Goal: Information Seeking & Learning: Check status

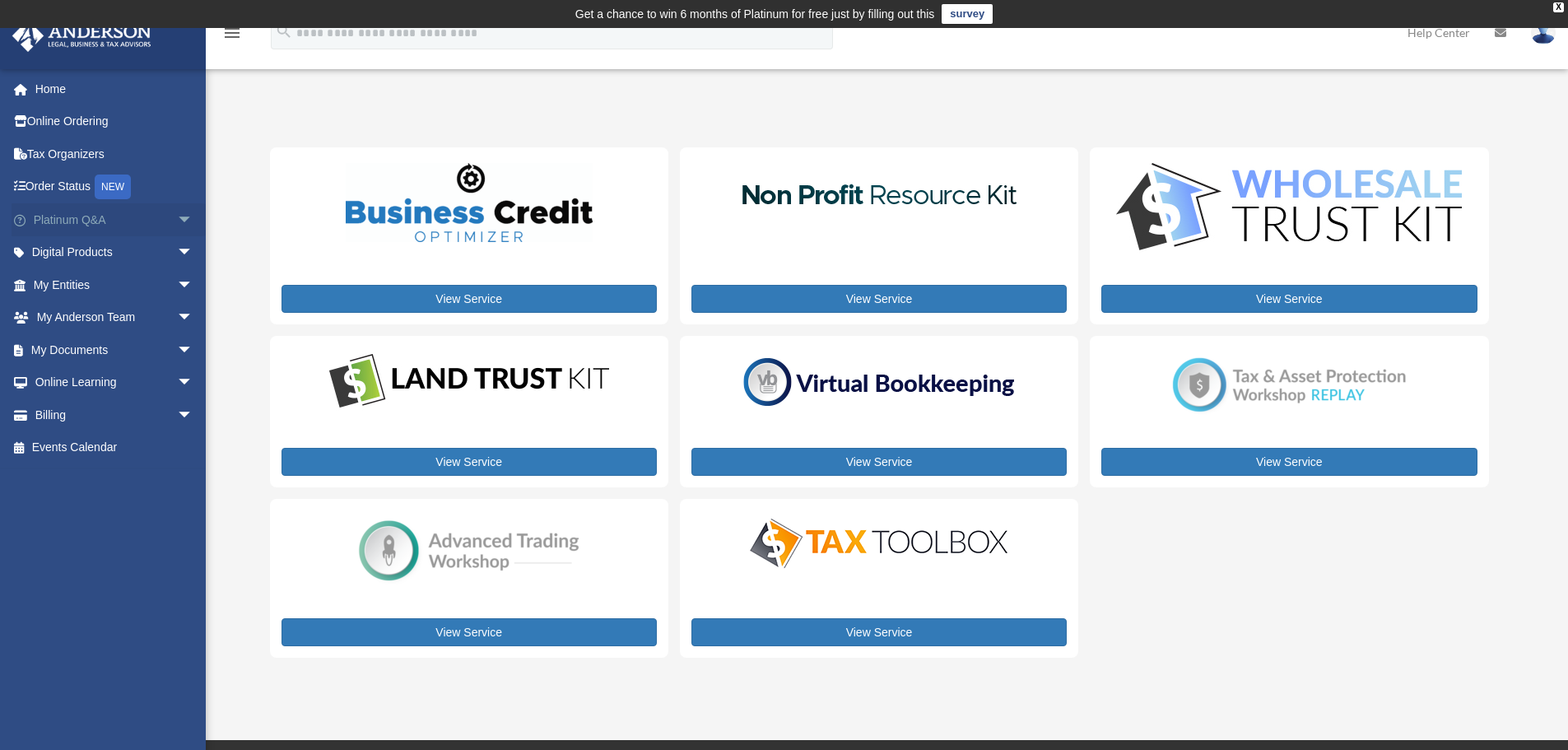
click at [177, 214] on span "arrow_drop_down" at bounding box center [193, 220] width 33 height 34
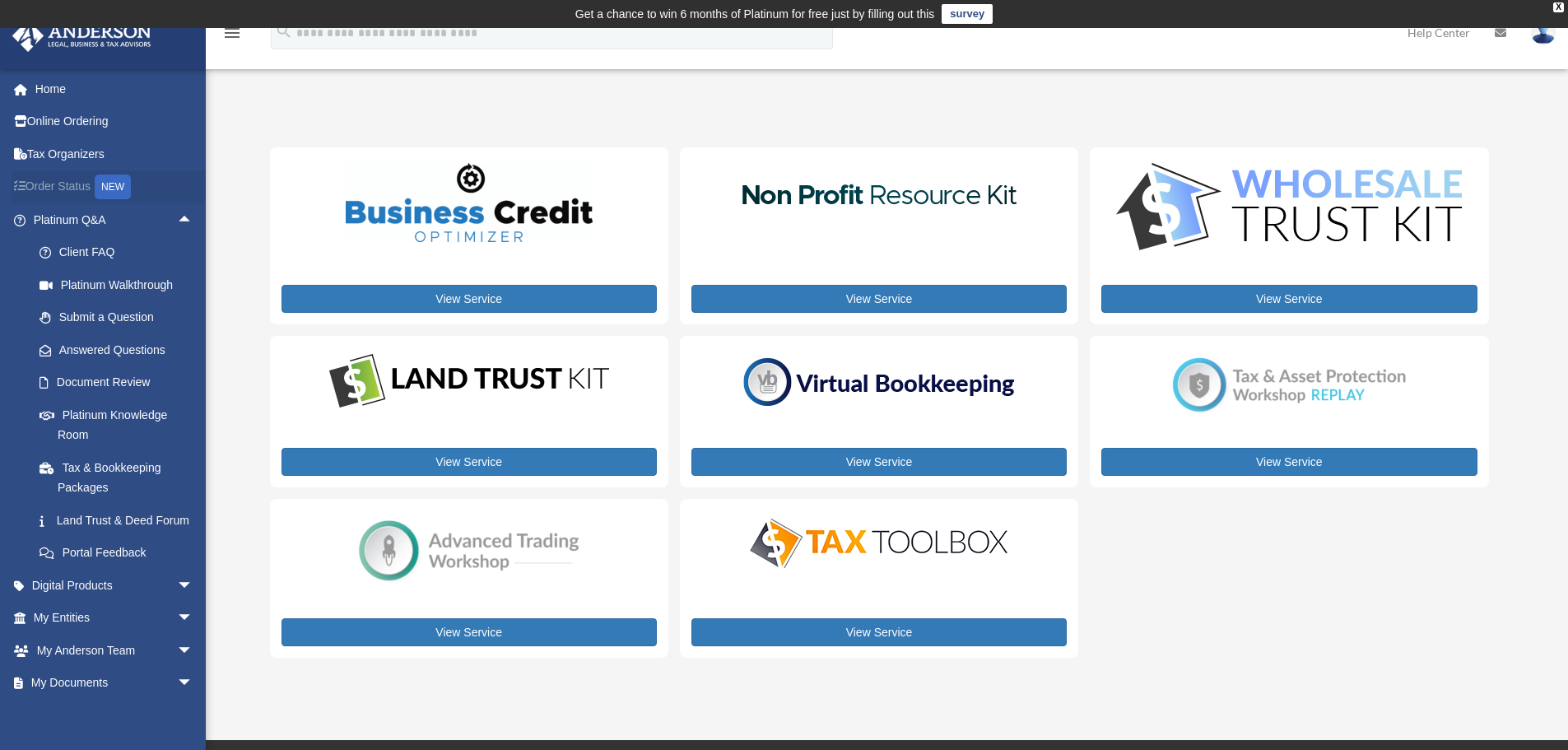
click at [70, 183] on link "Order Status NEW" at bounding box center [115, 187] width 206 height 34
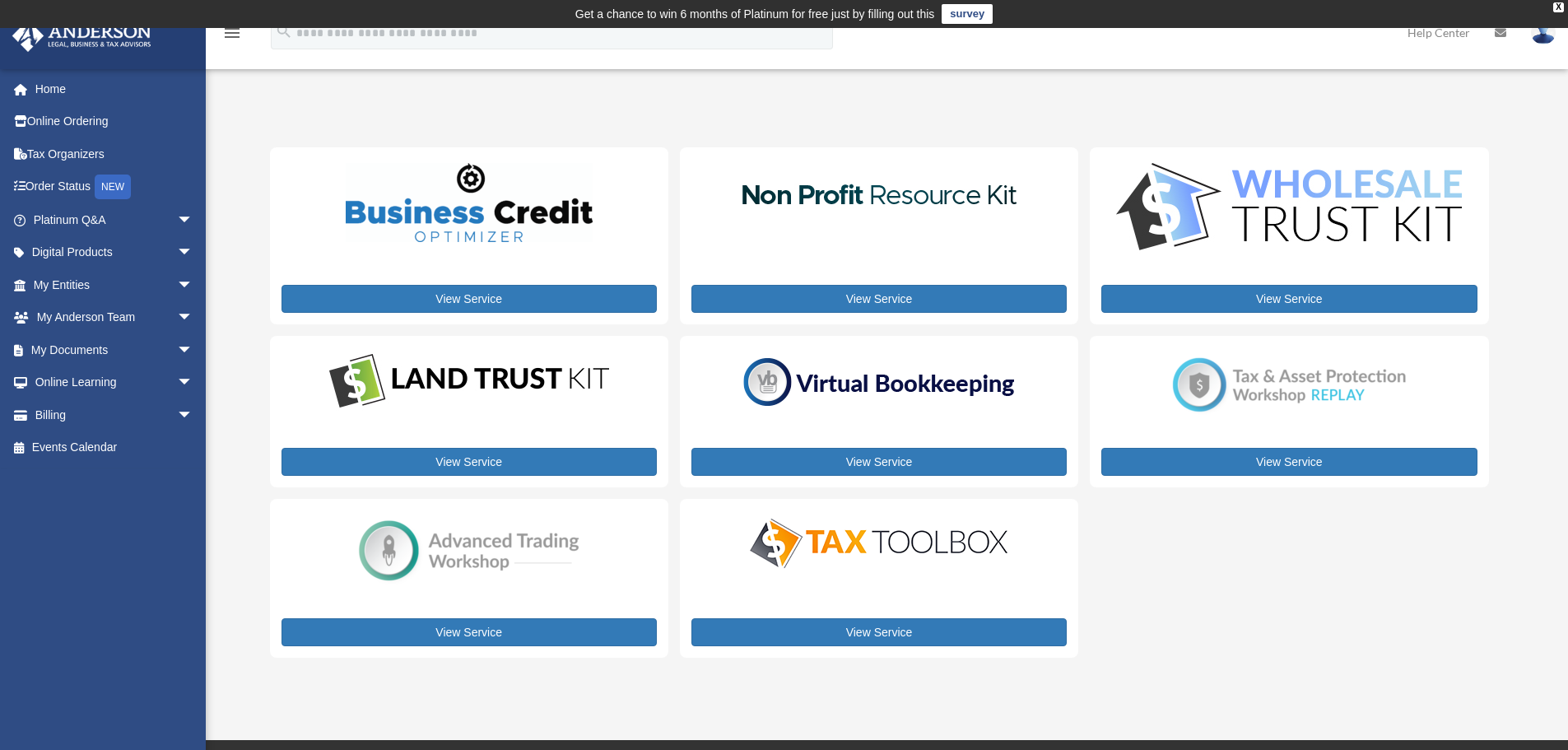
click at [1539, 34] on img at bounding box center [1543, 32] width 25 height 24
click at [1538, 40] on img at bounding box center [1543, 32] width 25 height 24
click at [1558, 7] on div "X" at bounding box center [1558, 7] width 11 height 10
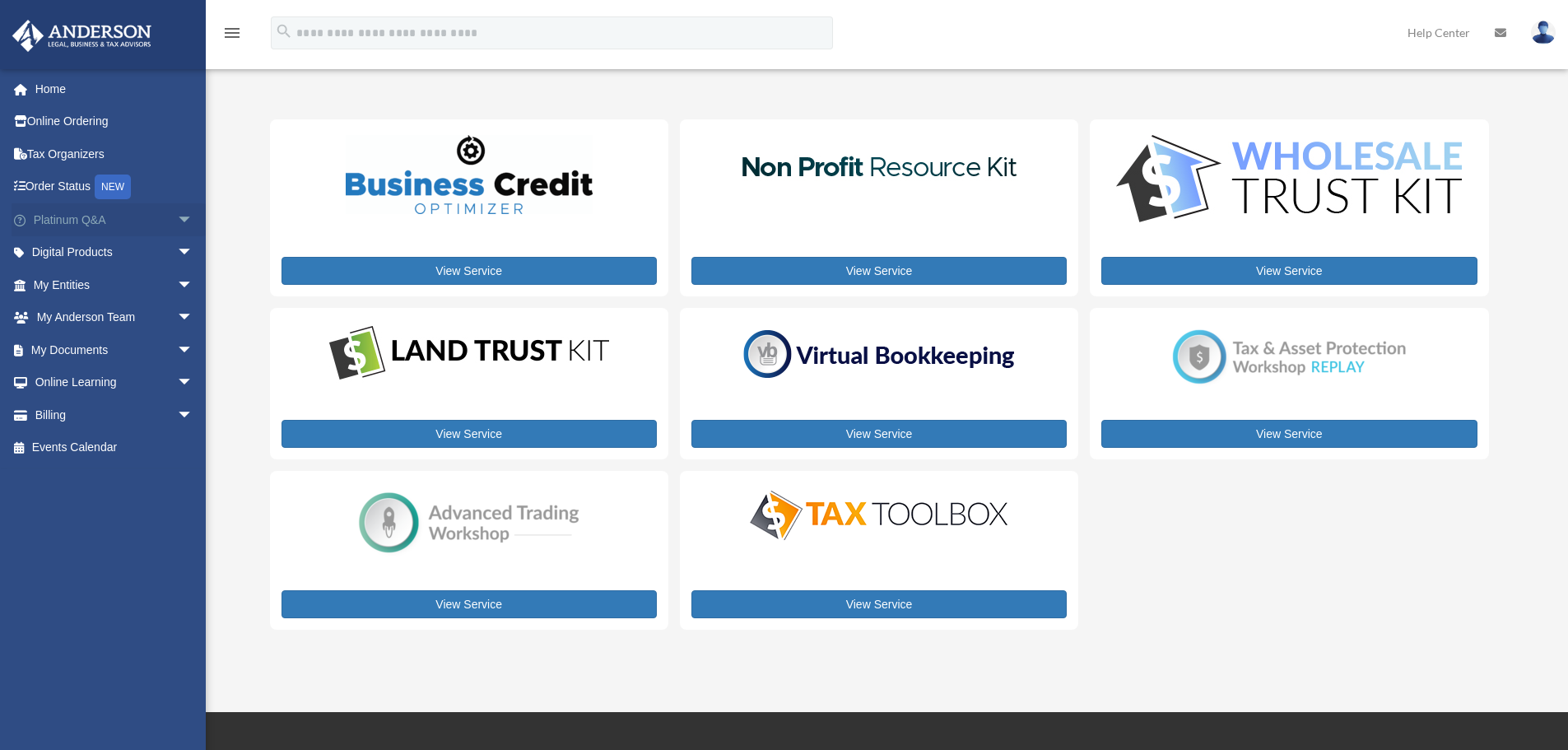
click at [140, 215] on link "Platinum Q&A arrow_drop_down" at bounding box center [115, 219] width 206 height 33
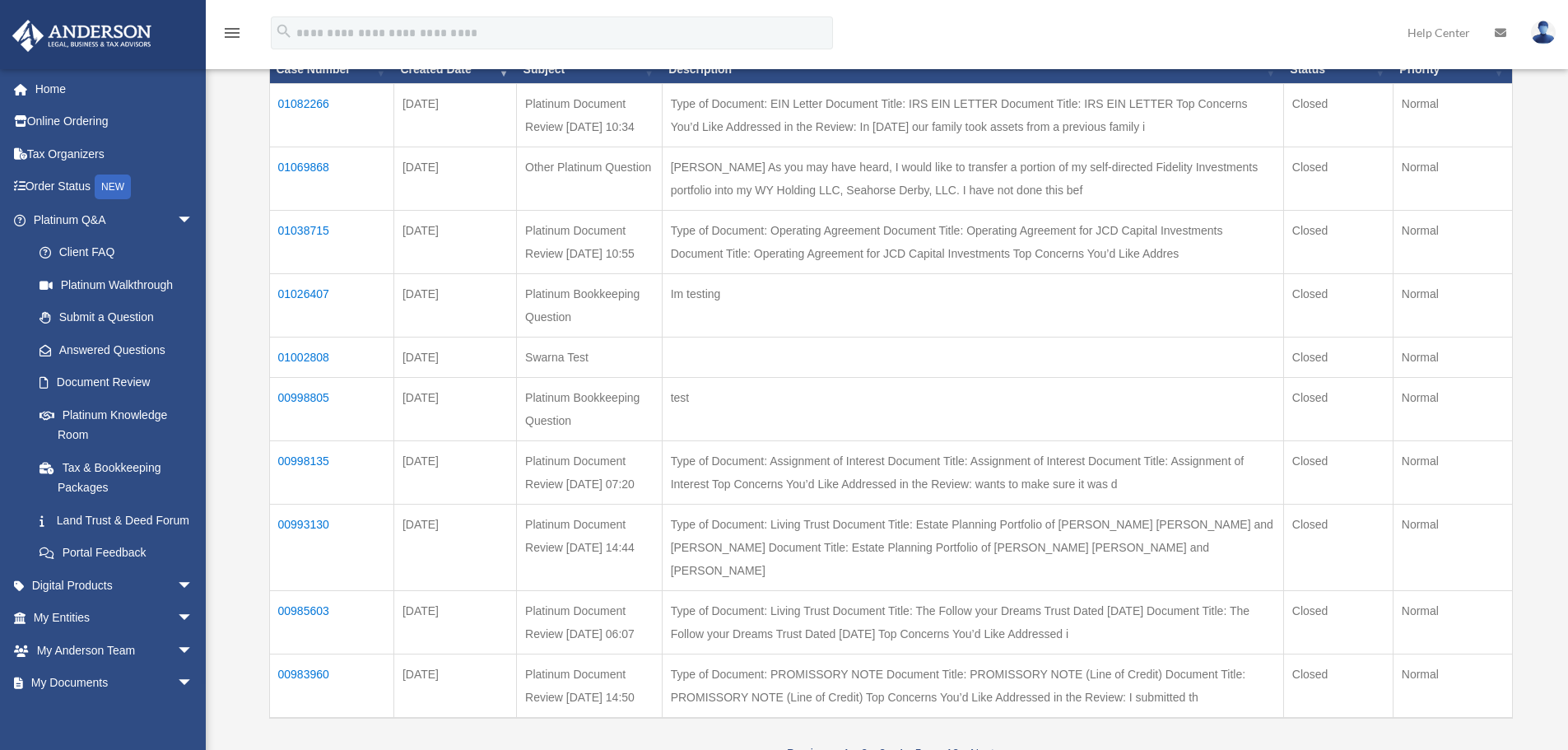
scroll to position [247, 0]
